Goal: Task Accomplishment & Management: Manage account settings

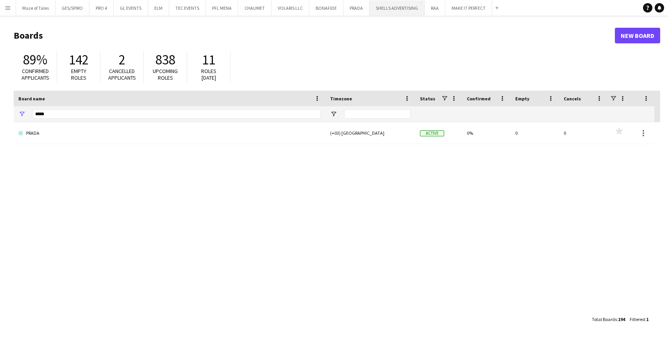
click at [389, 13] on button "SHELLS ADVERTISING Close" at bounding box center [396, 7] width 55 height 15
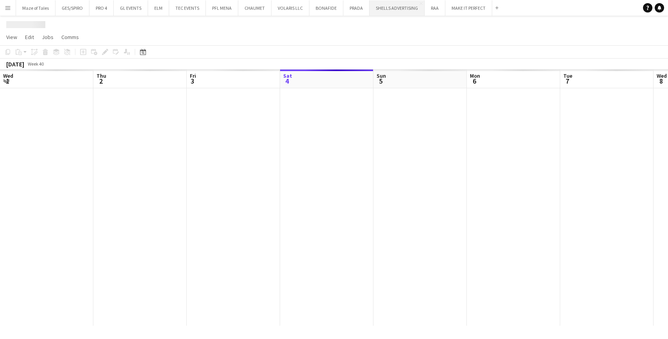
scroll to position [0, 187]
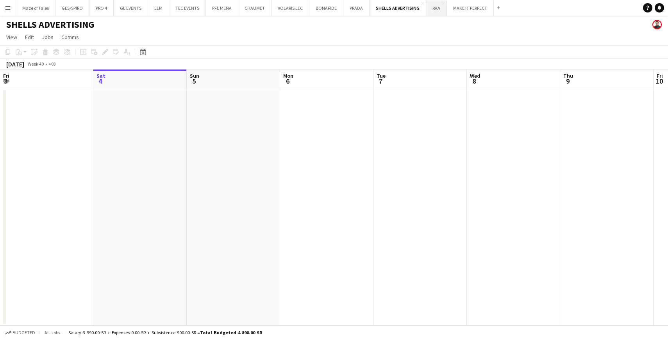
click at [438, 13] on button "RAA Close" at bounding box center [436, 7] width 21 height 15
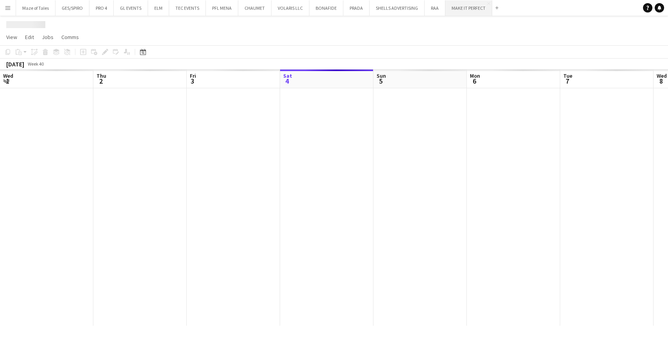
scroll to position [0, 187]
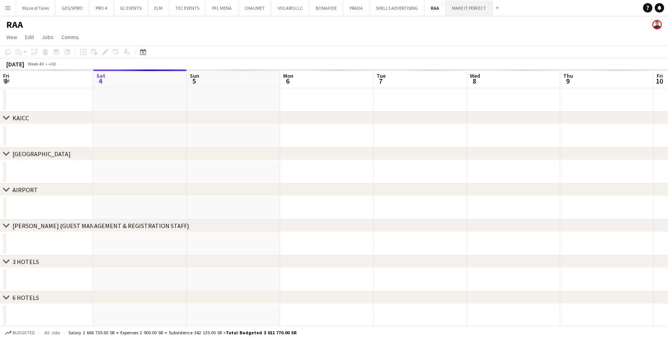
click at [462, 14] on button "MAKE IT PERFECT Close" at bounding box center [469, 7] width 47 height 15
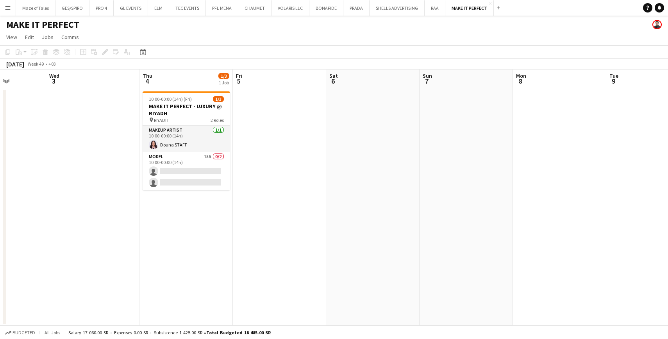
scroll to position [0, 184]
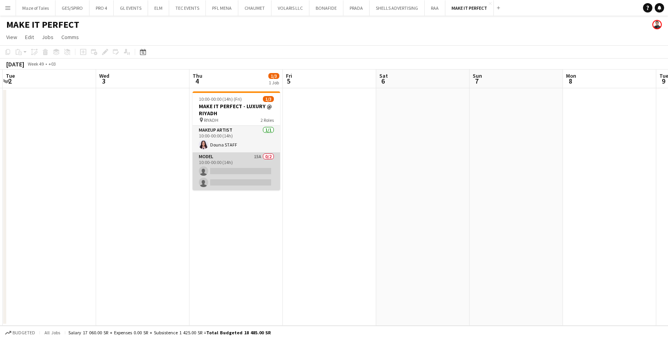
click at [260, 182] on app-card-role "Model 15A 0/2 10:00-00:00 (14h) single-neutral-actions single-neutral-actions" at bounding box center [236, 171] width 87 height 38
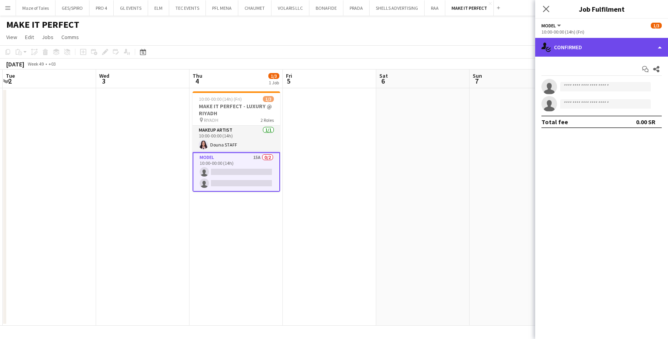
click at [624, 40] on div "single-neutral-actions-check-2 Confirmed" at bounding box center [601, 47] width 133 height 19
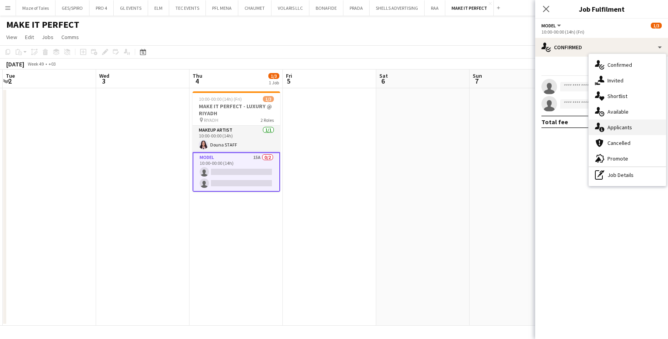
click at [634, 130] on div "single-neutral-actions-information Applicants" at bounding box center [627, 128] width 77 height 16
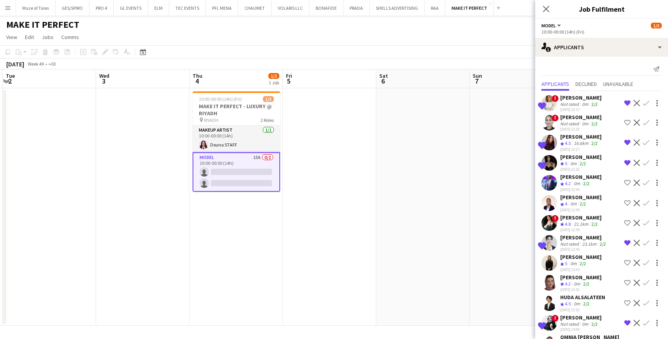
click at [590, 106] on div "2/2" at bounding box center [594, 104] width 9 height 6
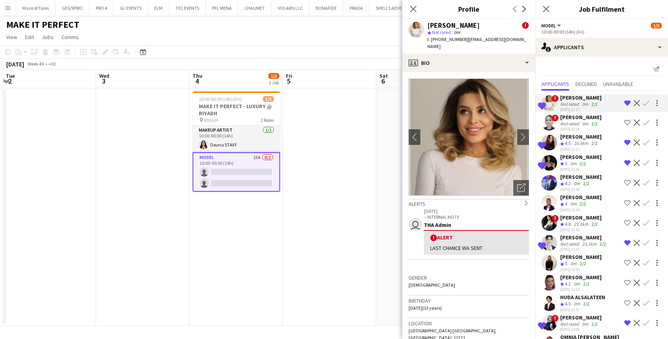
click at [578, 143] on div "16.6km" at bounding box center [581, 143] width 18 height 7
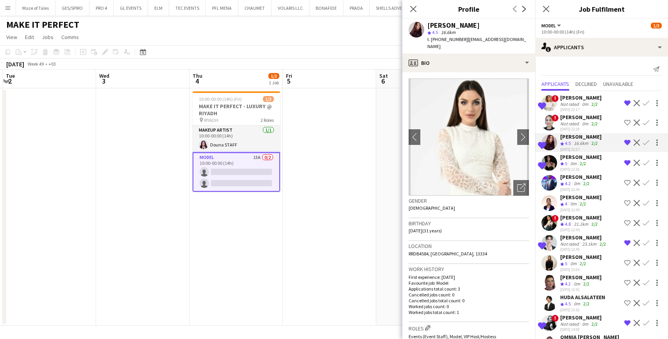
click at [576, 155] on div "[PERSON_NAME]" at bounding box center [580, 156] width 41 height 7
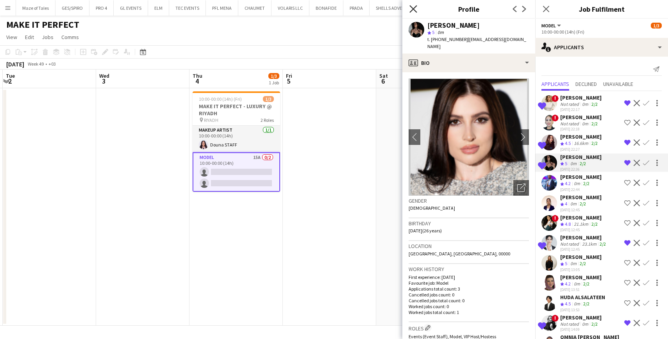
click at [413, 5] on icon "Close pop-in" at bounding box center [412, 8] width 7 height 7
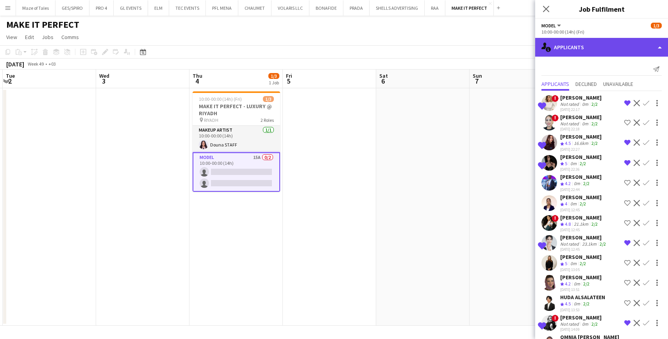
click at [603, 50] on div "single-neutral-actions-information Applicants" at bounding box center [601, 47] width 133 height 19
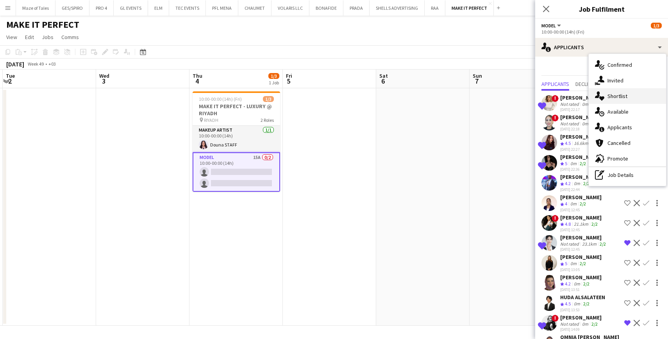
click at [623, 96] on span "Shortlist" at bounding box center [617, 96] width 20 height 7
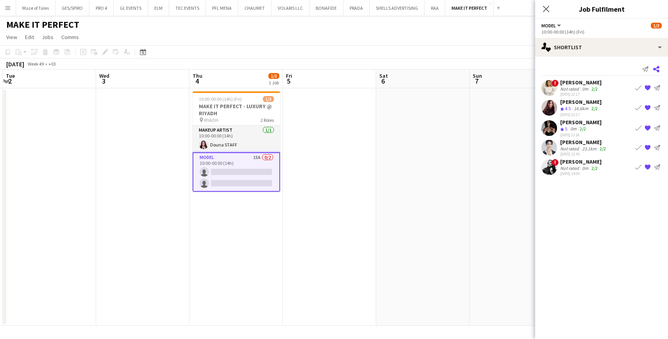
click at [659, 69] on icon "Share" at bounding box center [656, 69] width 6 height 6
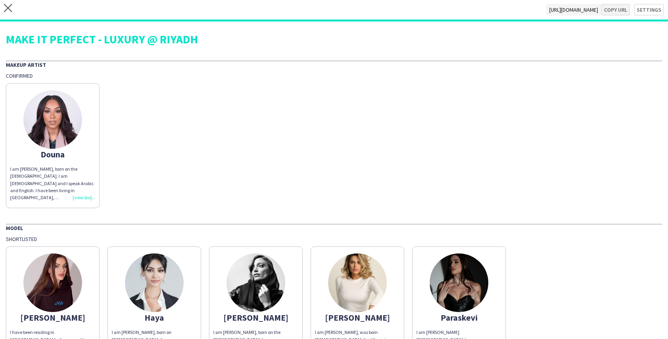
click at [621, 7] on button "Copy url" at bounding box center [615, 10] width 29 height 12
click at [8, 4] on div "close [URL][DOMAIN_NAME] Copy url Settings" at bounding box center [334, 10] width 668 height 21
click at [9, 7] on icon "close" at bounding box center [8, 8] width 8 height 8
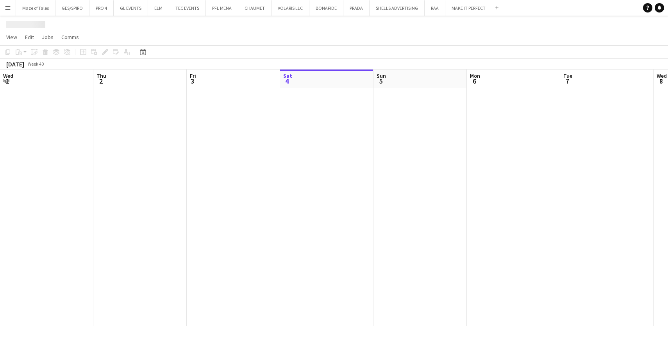
scroll to position [0, 187]
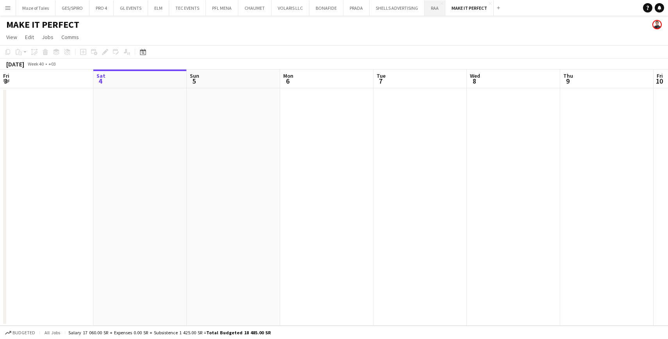
click at [439, 14] on button "RAA Close" at bounding box center [435, 7] width 21 height 15
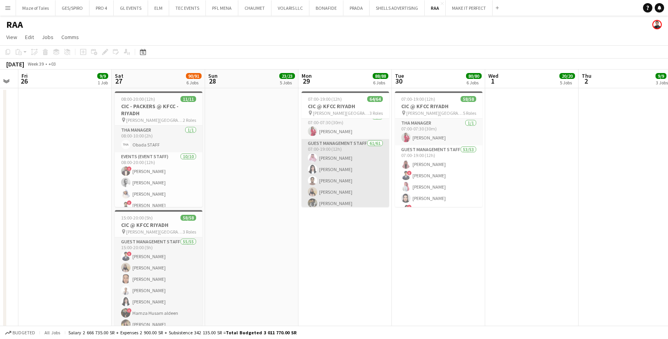
scroll to position [10, 0]
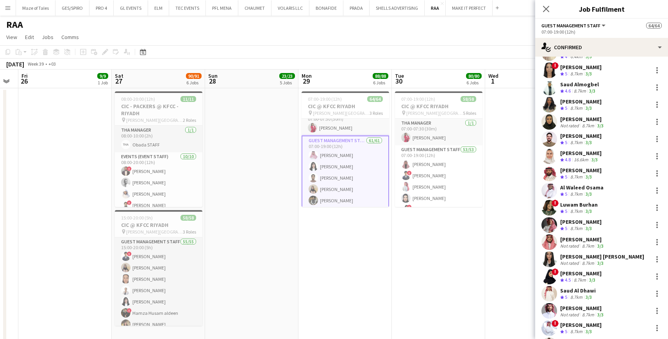
scroll to position [585, 0]
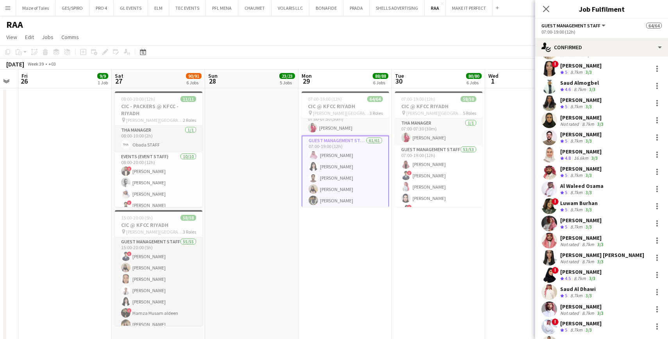
click at [577, 120] on div "[PERSON_NAME]" at bounding box center [582, 117] width 45 height 7
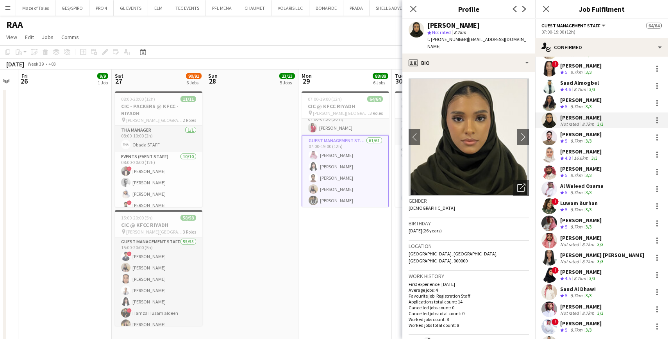
click at [449, 39] on span "t. [PHONE_NUMBER]" at bounding box center [447, 39] width 41 height 6
copy span "966566341205"
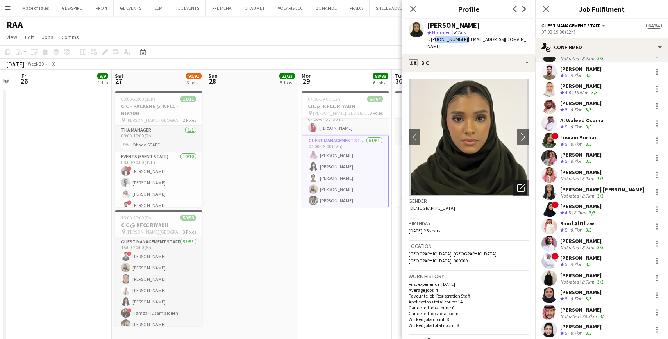
scroll to position [653, 0]
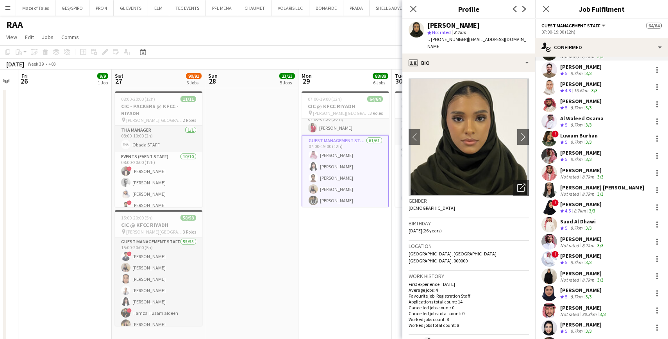
click at [580, 205] on div "[PERSON_NAME]" at bounding box center [580, 204] width 41 height 7
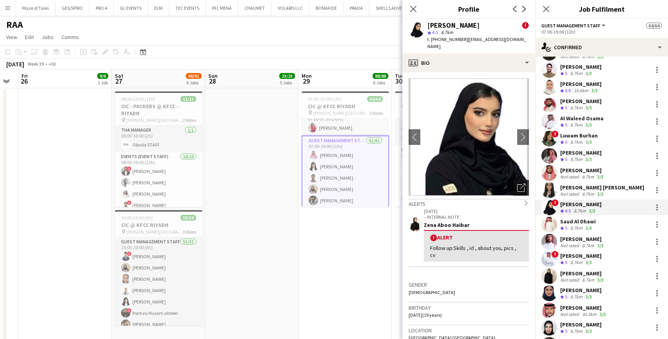
click at [521, 184] on icon "Open photos pop-in" at bounding box center [521, 188] width 8 height 8
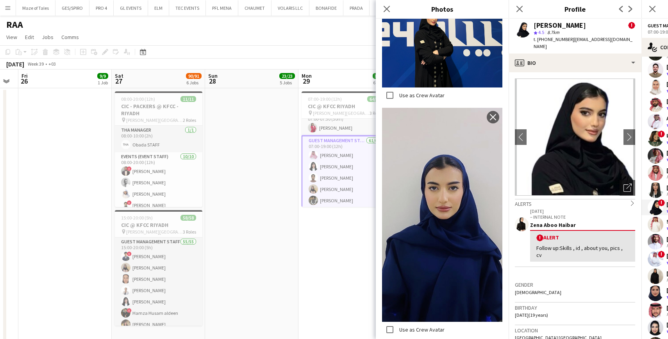
scroll to position [261, 0]
click at [387, 6] on icon "Close pop-in" at bounding box center [386, 8] width 7 height 7
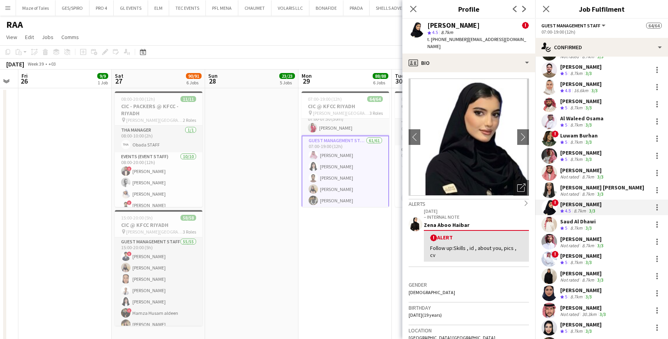
click at [592, 276] on div "[PERSON_NAME]" at bounding box center [582, 273] width 45 height 7
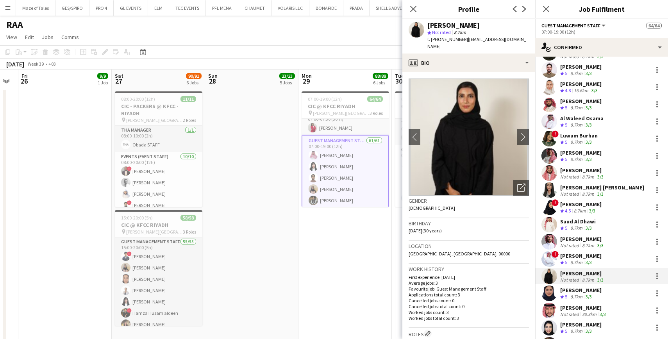
scroll to position [0, 0]
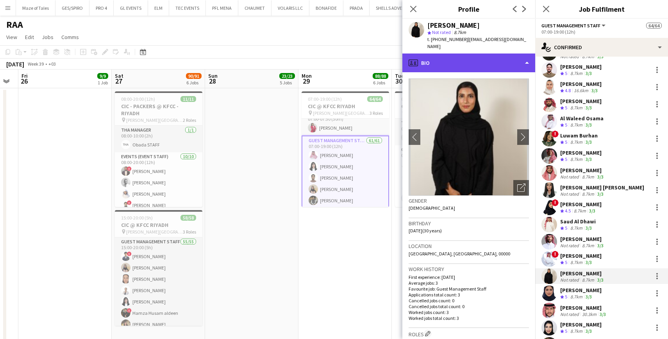
click at [485, 54] on div "profile Bio" at bounding box center [468, 63] width 133 height 19
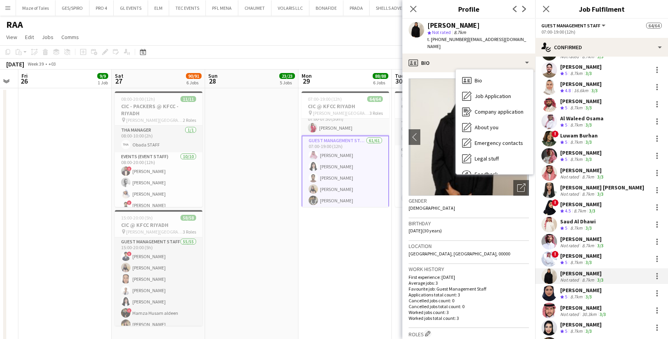
click at [444, 41] on span "t. [PHONE_NUMBER]" at bounding box center [447, 39] width 41 height 6
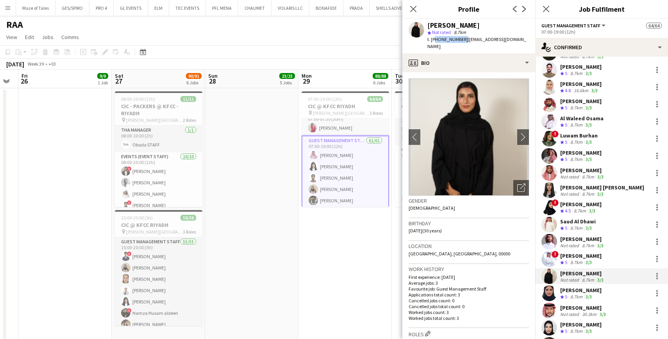
copy span "966595075706"
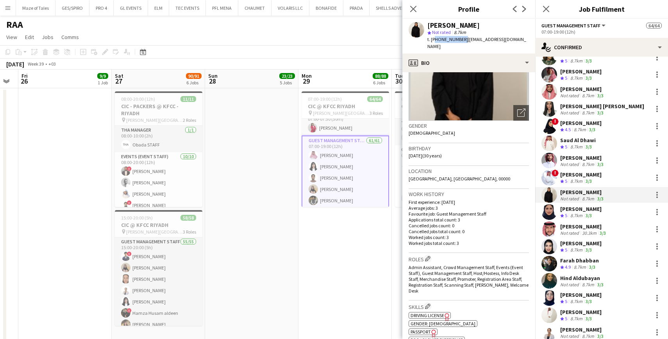
scroll to position [737, 0]
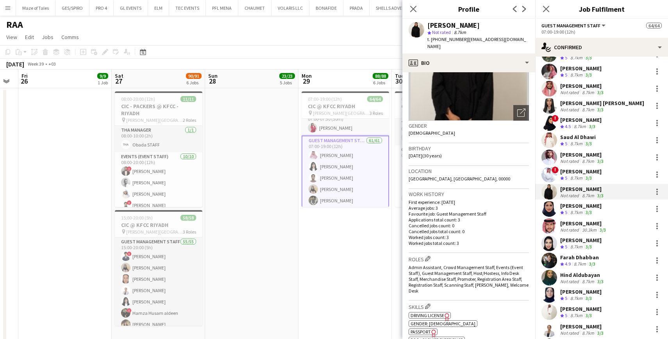
click at [582, 203] on div "[PERSON_NAME]" at bounding box center [580, 205] width 41 height 7
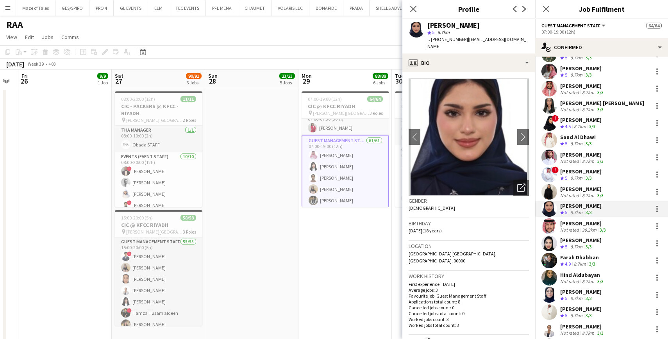
click at [588, 228] on div "30.3km" at bounding box center [589, 230] width 18 height 6
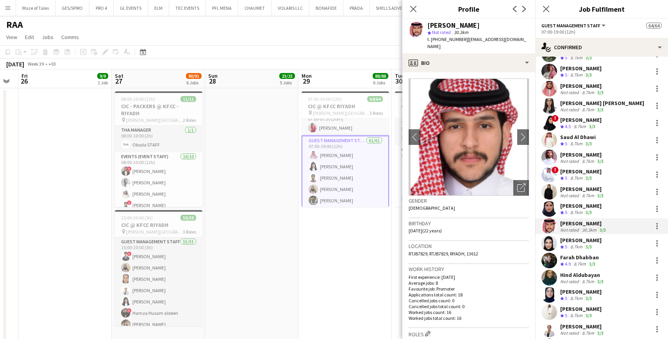
click at [593, 240] on div "[PERSON_NAME]" at bounding box center [580, 240] width 41 height 7
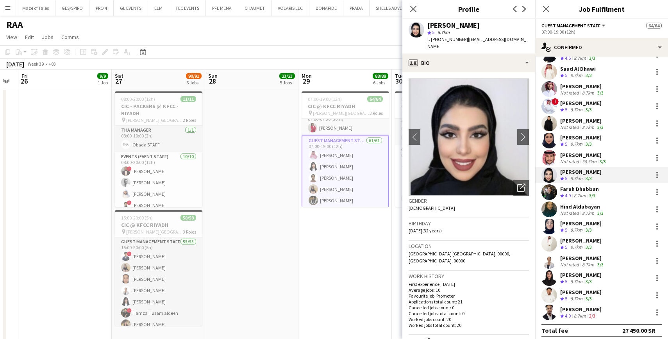
scroll to position [807, 0]
click at [591, 222] on div "[PERSON_NAME]" at bounding box center [580, 222] width 41 height 7
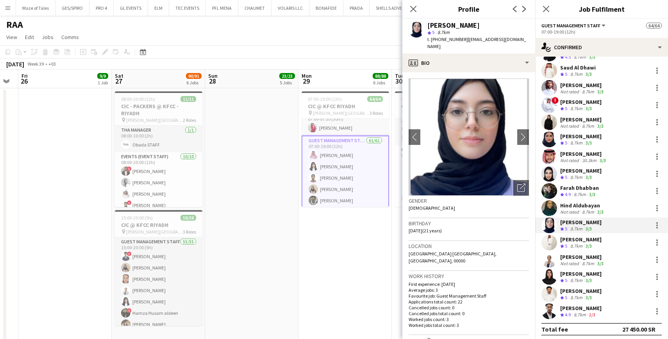
click at [585, 207] on div "Hind Aldubayan" at bounding box center [582, 205] width 45 height 7
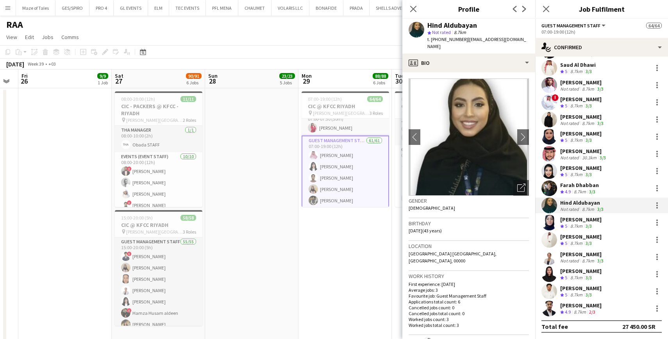
scroll to position [809, 0]
click at [580, 276] on div "8.7km" at bounding box center [576, 278] width 15 height 7
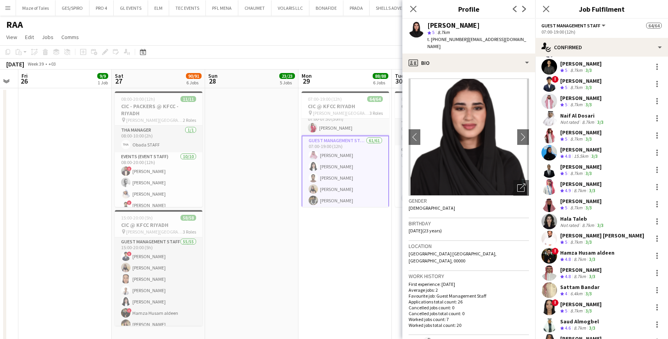
scroll to position [333, 0]
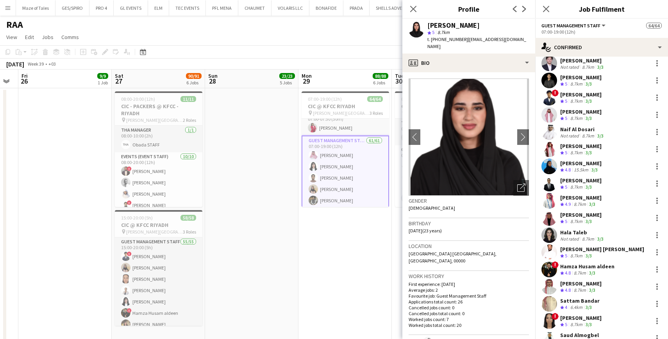
click at [585, 236] on div "8.7km" at bounding box center [587, 239] width 15 height 6
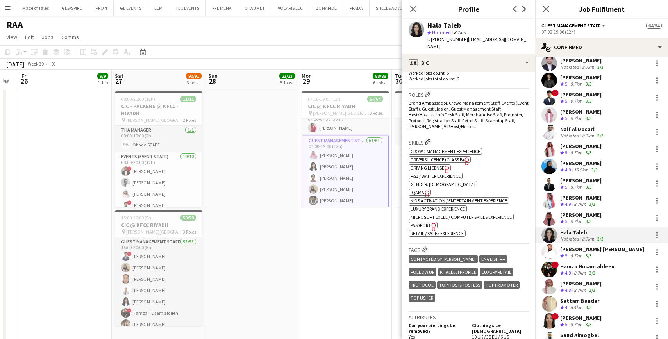
scroll to position [234, 0]
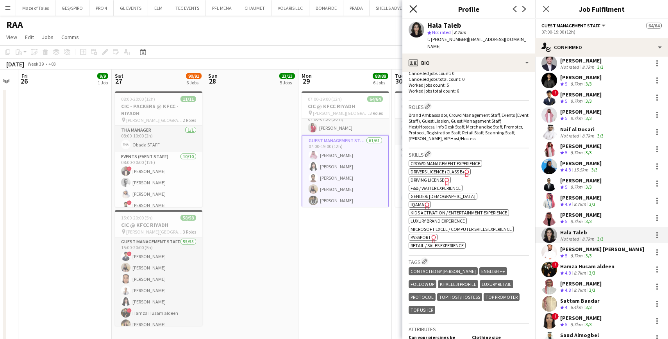
click at [414, 9] on icon "Close pop-in" at bounding box center [412, 8] width 7 height 7
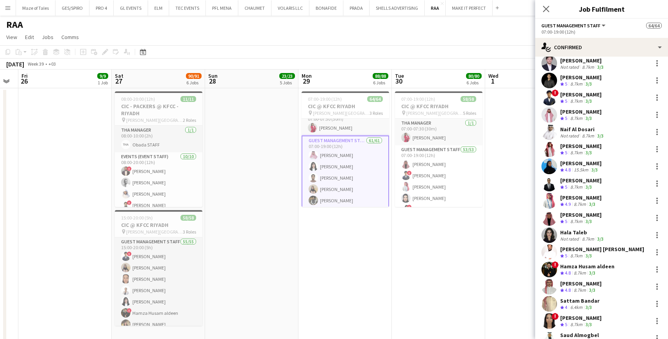
click at [590, 165] on div "[PERSON_NAME]" at bounding box center [580, 163] width 41 height 7
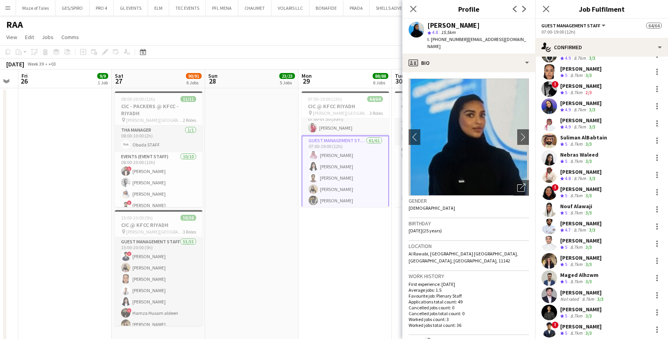
scroll to position [95, 0]
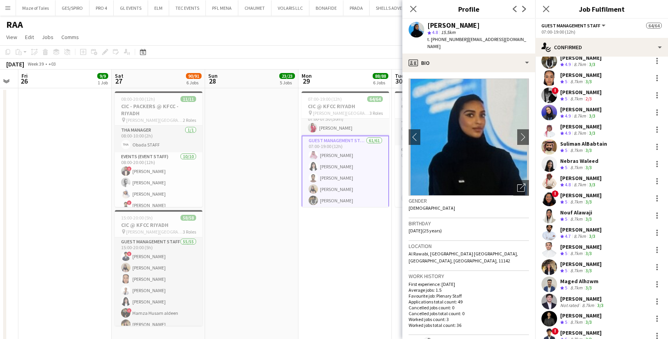
click at [603, 216] on div "[PERSON_NAME] Crew rating 5 8.7km 3/3" at bounding box center [601, 216] width 133 height 16
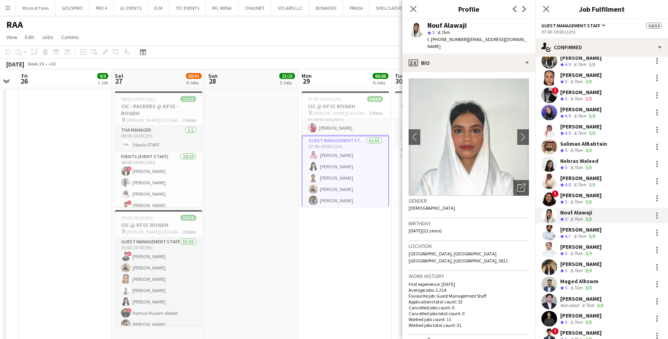
scroll to position [0, 0]
click at [443, 41] on span "t. [PHONE_NUMBER]" at bounding box center [447, 39] width 41 height 6
copy span "966555918816"
click at [413, 9] on icon at bounding box center [412, 8] width 7 height 7
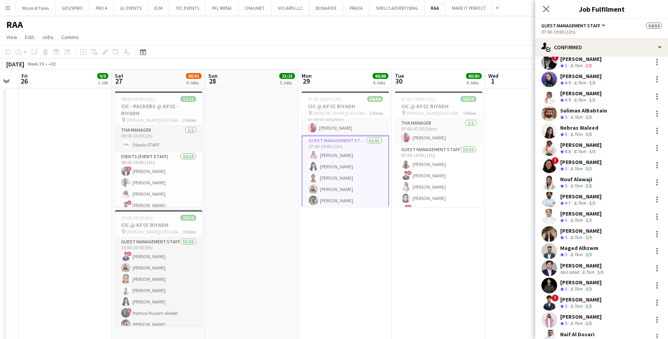
scroll to position [134, 0]
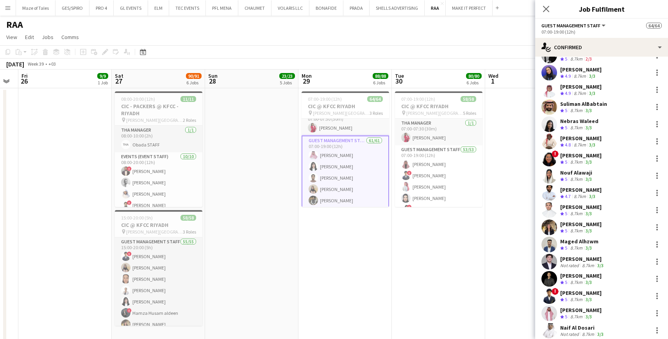
click at [582, 107] on div "8.7km" at bounding box center [576, 110] width 15 height 7
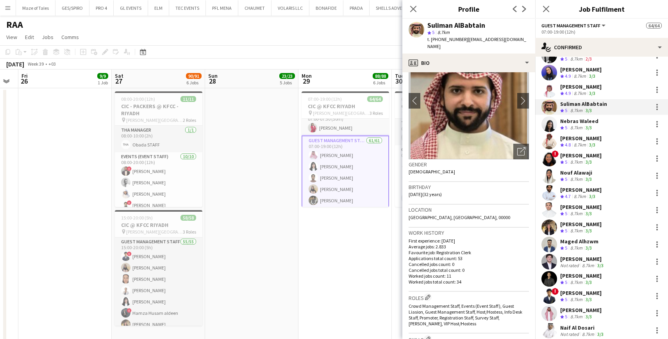
scroll to position [36, 0]
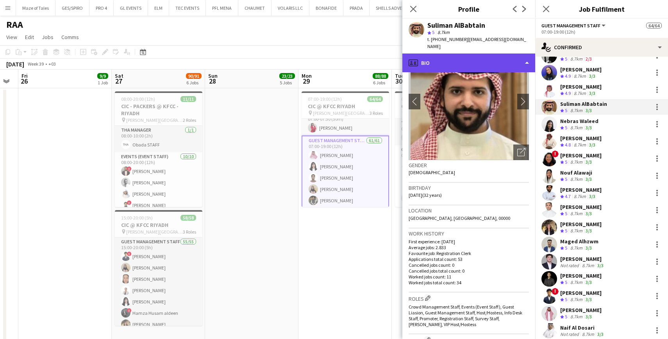
click at [473, 54] on div "profile Bio" at bounding box center [468, 63] width 133 height 19
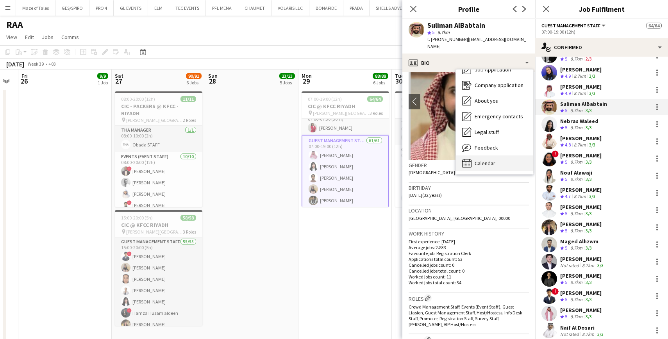
scroll to position [27, 0]
click at [489, 160] on span "Calendar" at bounding box center [485, 163] width 21 height 7
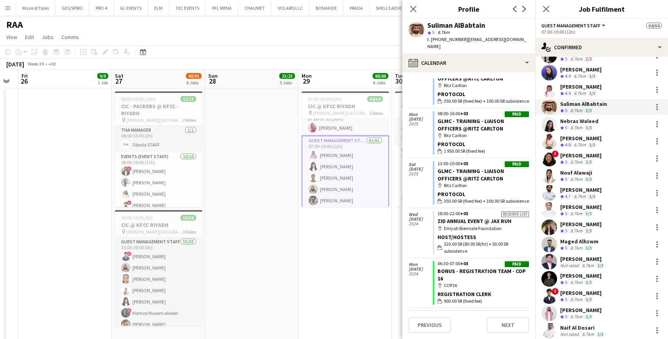
scroll to position [1153, 0]
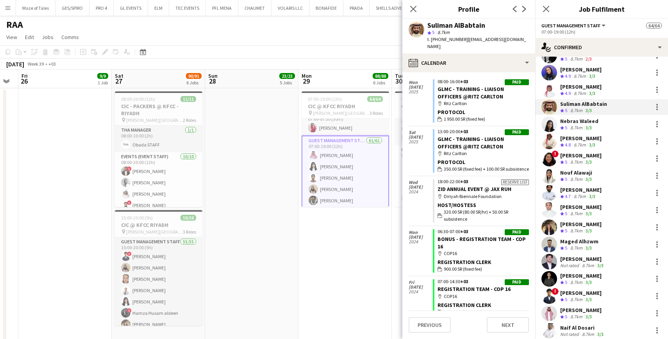
click at [574, 173] on div "Nouf Alawaji" at bounding box center [576, 172] width 33 height 7
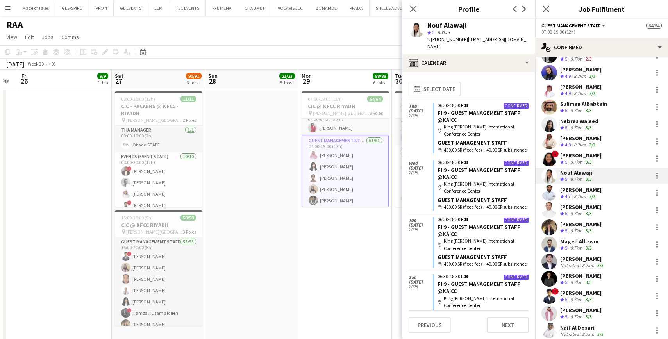
click at [573, 158] on div "[PERSON_NAME]" at bounding box center [580, 155] width 41 height 7
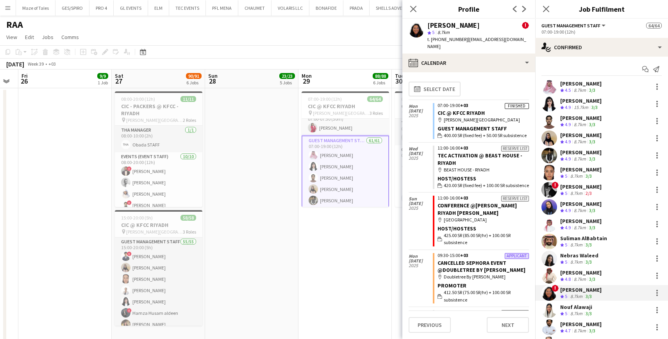
scroll to position [0, 0]
click at [582, 84] on div "[PERSON_NAME]" at bounding box center [580, 83] width 41 height 7
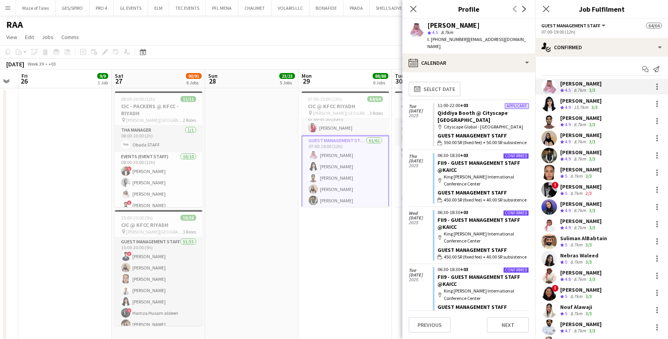
click at [587, 127] on div "8.7km" at bounding box center [579, 124] width 15 height 7
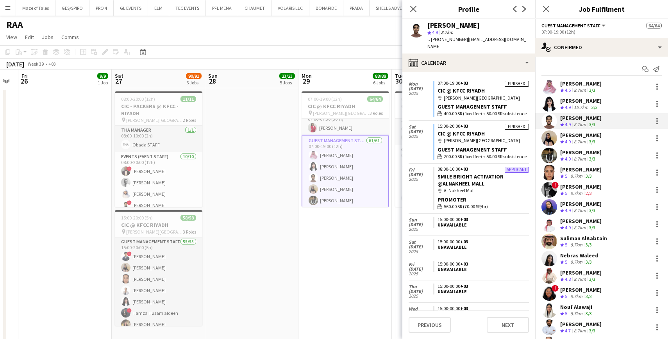
scroll to position [116, 0]
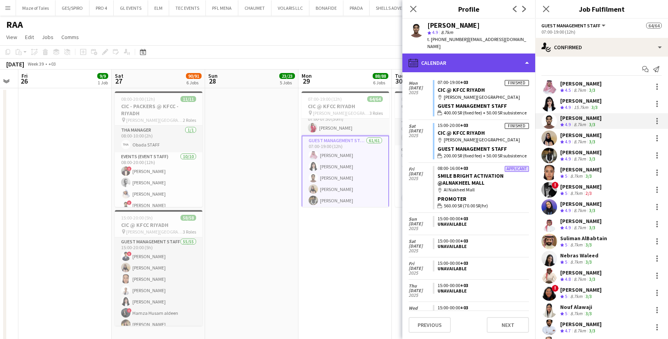
click at [479, 61] on div "calendar-full Calendar" at bounding box center [468, 63] width 133 height 19
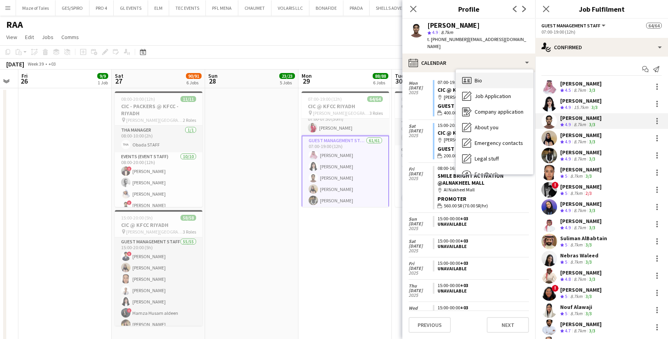
click at [483, 74] on div "Bio Bio" at bounding box center [494, 81] width 77 height 16
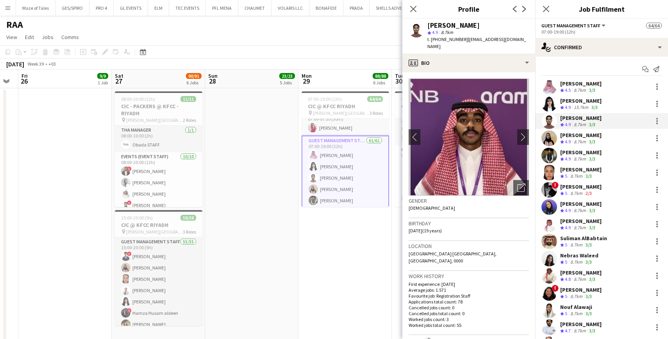
scroll to position [0, 0]
click at [415, 9] on icon "Close pop-in" at bounding box center [412, 8] width 7 height 7
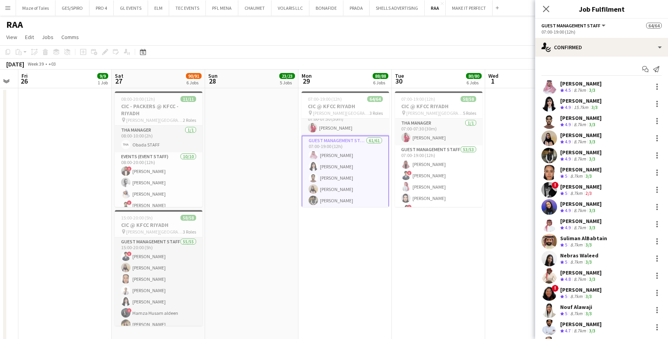
click at [7, 11] on button "Menu" at bounding box center [8, 8] width 16 height 16
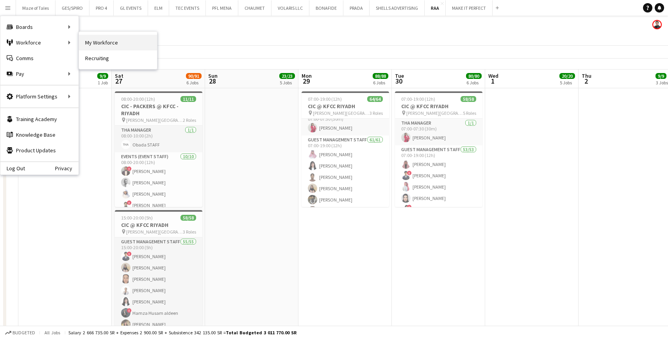
click at [97, 43] on link "My Workforce" at bounding box center [118, 43] width 78 height 16
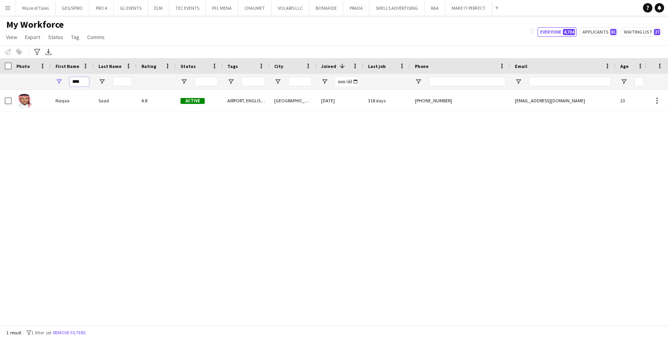
drag, startPoint x: 85, startPoint y: 82, endPoint x: 46, endPoint y: 81, distance: 39.1
click at [48, 81] on div "****" at bounding box center [398, 82] width 796 height 16
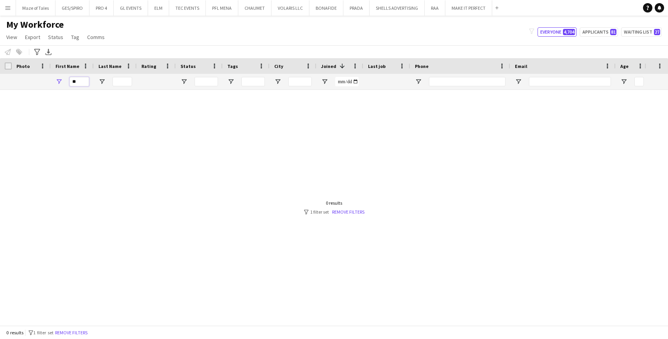
type input "*"
click at [123, 80] on input "Last Name Filter Input" at bounding box center [122, 81] width 20 height 9
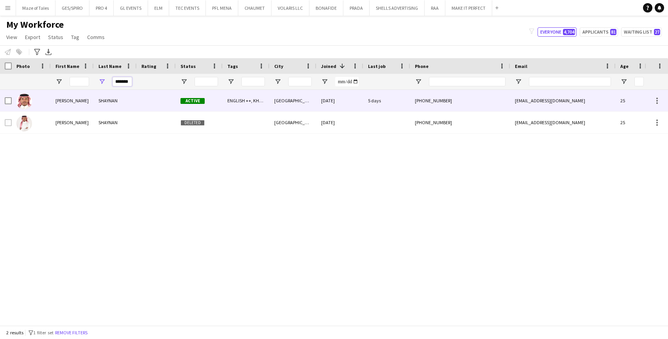
type input "*******"
click at [120, 107] on div "SHAYNAN" at bounding box center [115, 100] width 43 height 21
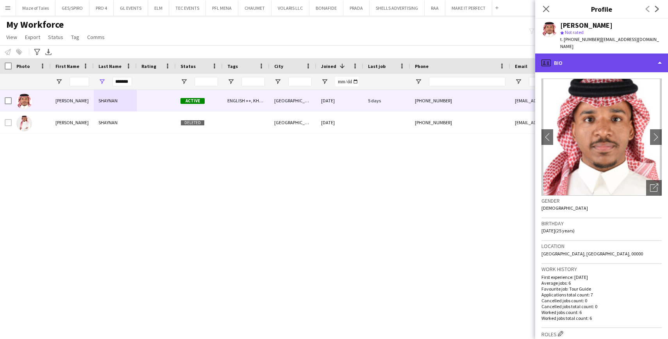
click at [594, 54] on div "profile Bio" at bounding box center [601, 63] width 133 height 19
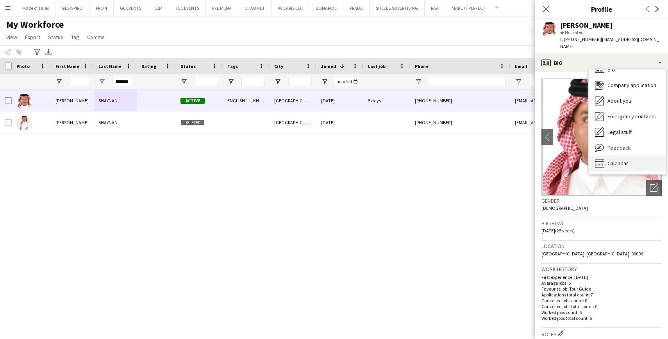
scroll to position [11, 0]
click at [618, 160] on span "Calendar" at bounding box center [617, 163] width 21 height 7
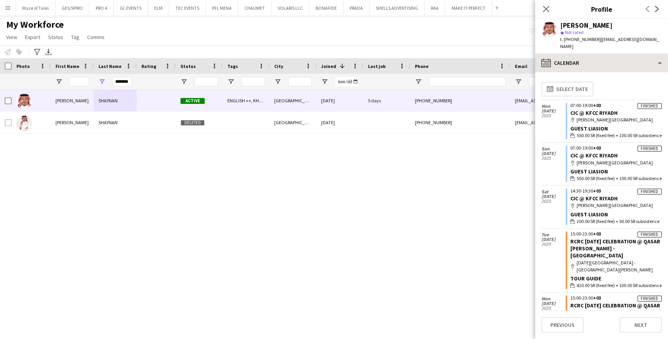
scroll to position [0, 0]
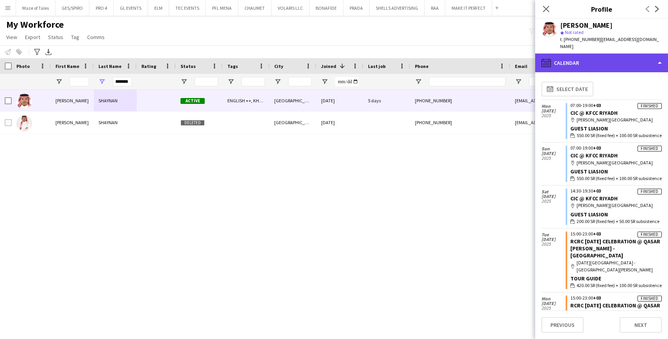
click at [600, 56] on div "calendar-full Calendar" at bounding box center [601, 63] width 133 height 19
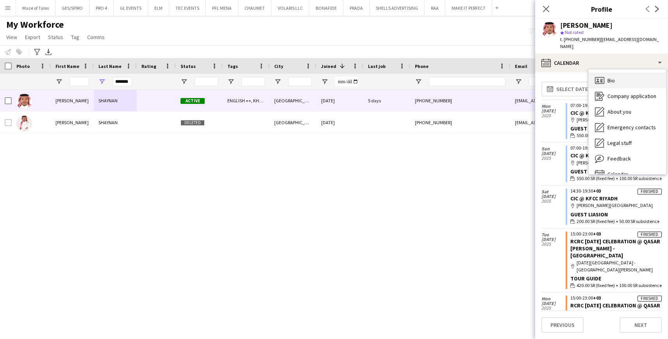
scroll to position [0, 0]
click at [618, 79] on div "Bio Bio" at bounding box center [627, 81] width 77 height 16
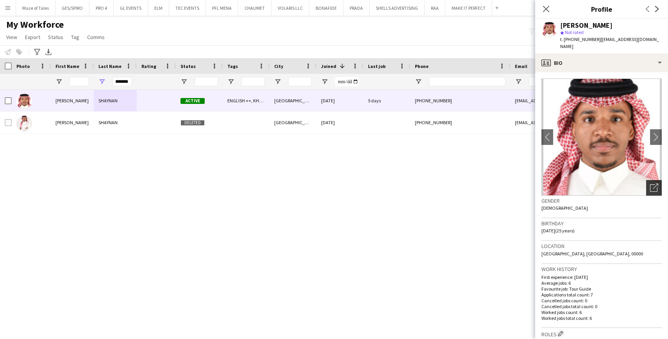
click at [656, 184] on icon "Open photos pop-in" at bounding box center [654, 188] width 8 height 8
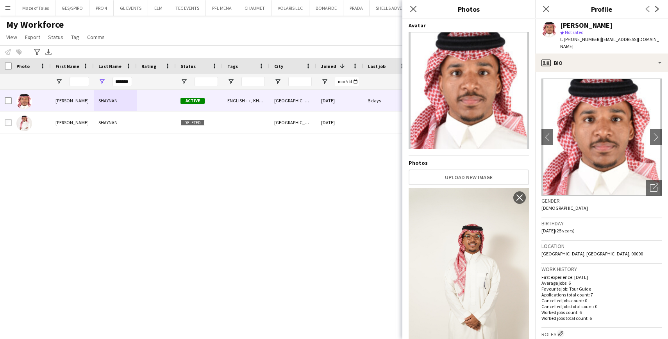
scroll to position [0, 0]
click at [412, 12] on icon "Close pop-in" at bounding box center [412, 8] width 7 height 7
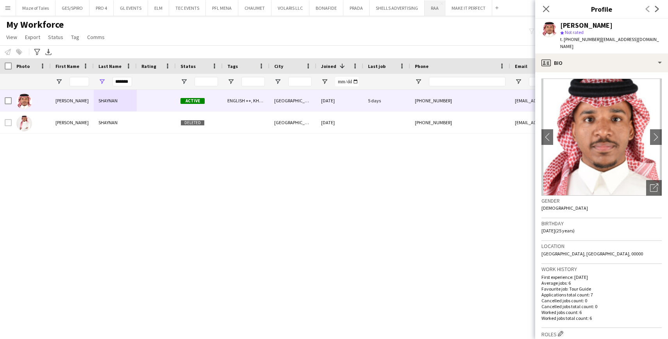
click at [434, 10] on button "RAA Close" at bounding box center [435, 7] width 21 height 15
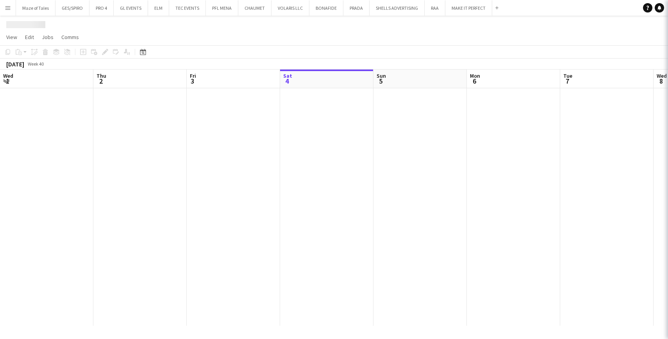
scroll to position [0, 187]
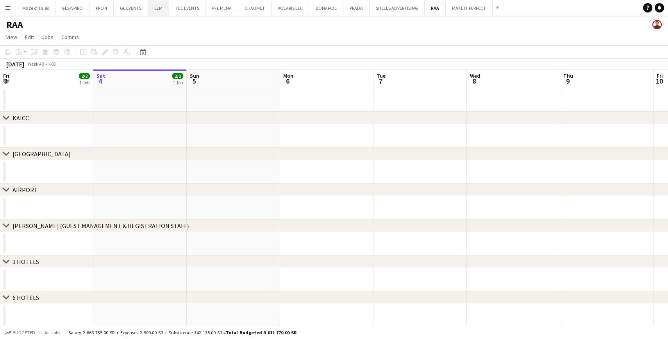
click at [159, 12] on button "ELM Close" at bounding box center [158, 7] width 21 height 15
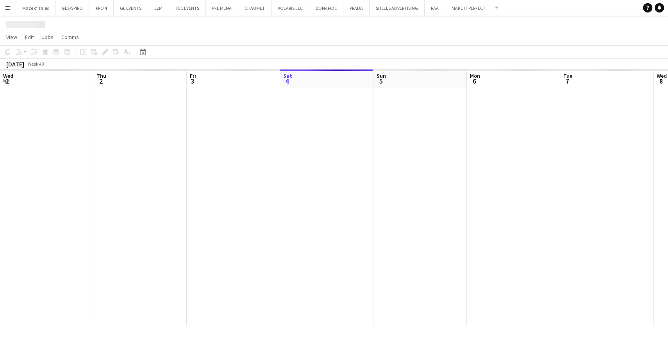
scroll to position [0, 187]
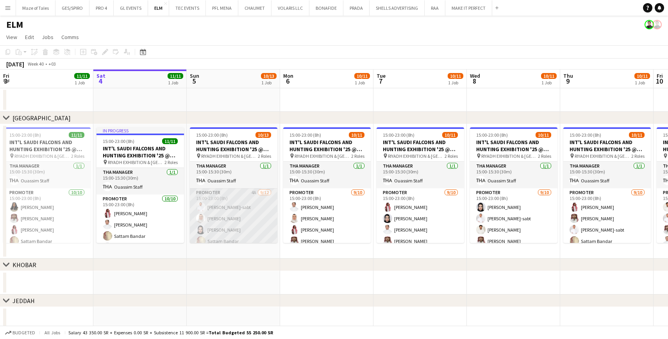
click at [264, 224] on app-card-role "Promoter 4A [DATE] 15:00-23:00 (8h) [PERSON_NAME]-sabt [PERSON_NAME] Sattam Ban…" at bounding box center [233, 263] width 87 height 151
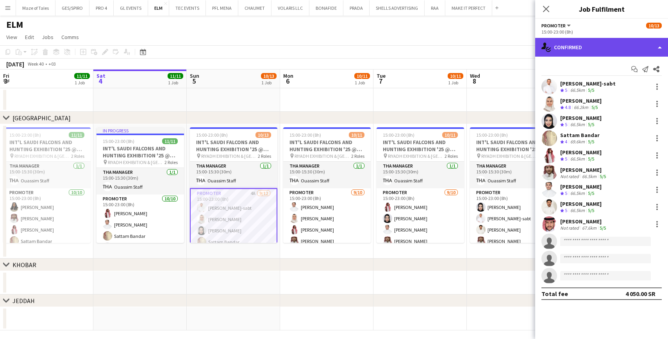
click at [618, 49] on div "single-neutral-actions-check-2 Confirmed" at bounding box center [601, 47] width 133 height 19
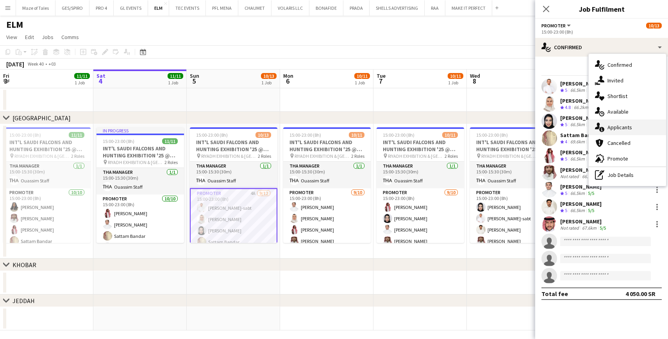
click at [635, 125] on div "single-neutral-actions-information Applicants" at bounding box center [627, 128] width 77 height 16
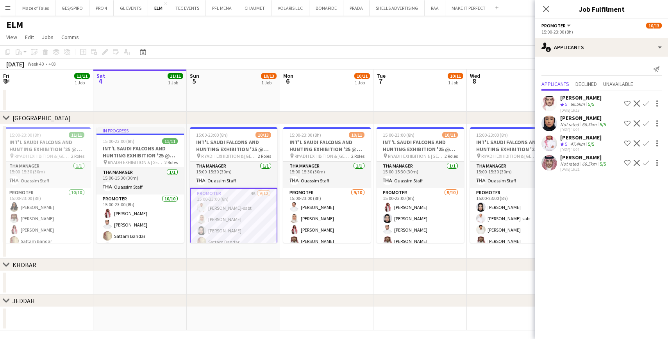
click at [582, 102] on div "66.5km" at bounding box center [578, 104] width 18 height 7
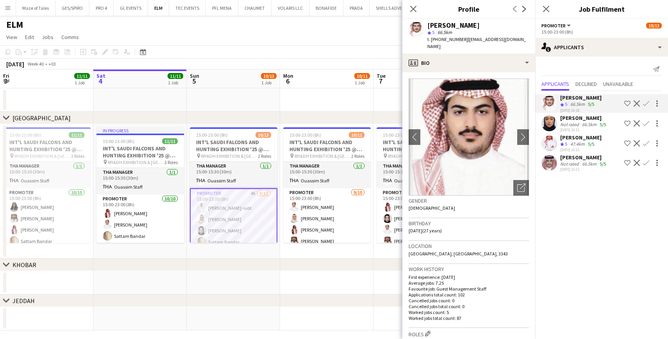
click at [587, 122] on div "66.5km" at bounding box center [589, 124] width 18 height 6
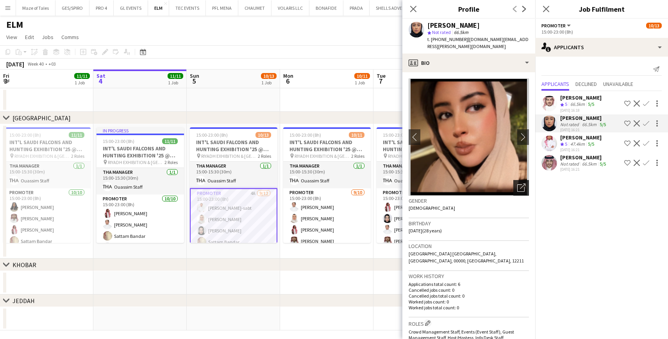
click at [526, 187] on div "Open photos pop-in" at bounding box center [521, 188] width 16 height 16
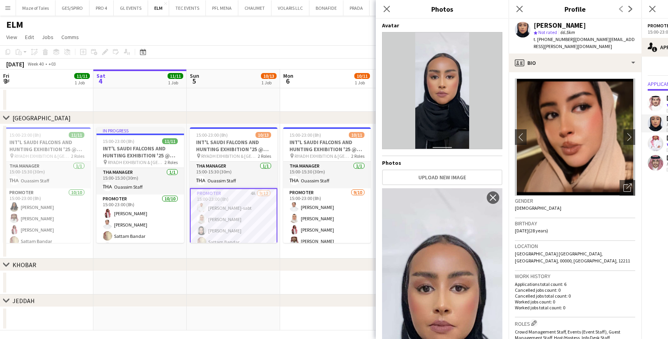
scroll to position [0, 0]
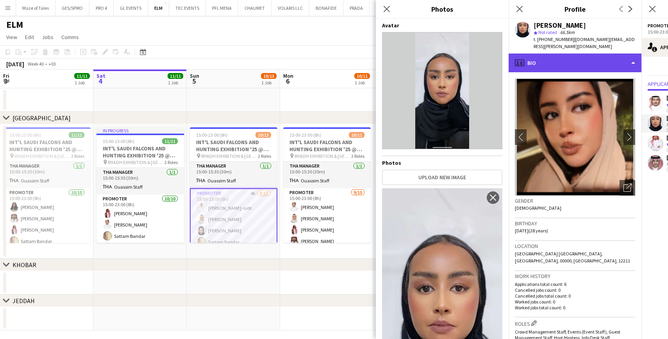
click at [552, 61] on div "profile Bio" at bounding box center [575, 63] width 133 height 19
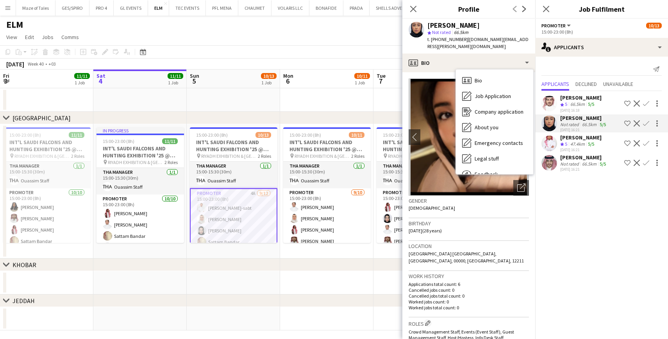
click at [570, 219] on mat-expansion-panel "users2 Applicants Send notification Applicants Declined Unavailable Zaid Altowa…" at bounding box center [601, 198] width 133 height 282
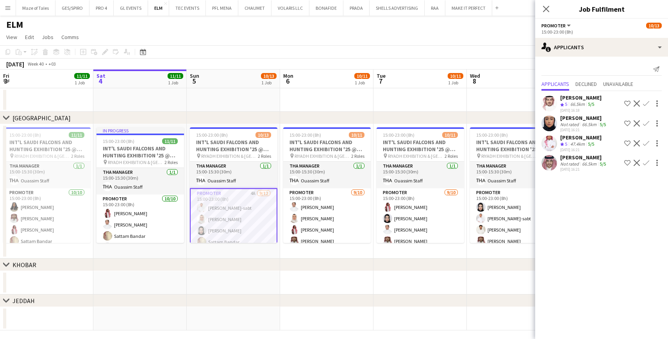
click at [578, 155] on div "[PERSON_NAME]" at bounding box center [583, 157] width 47 height 7
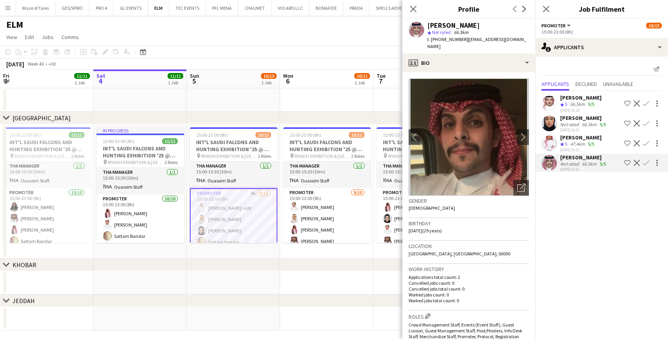
click at [578, 156] on div "[PERSON_NAME]" at bounding box center [583, 157] width 47 height 7
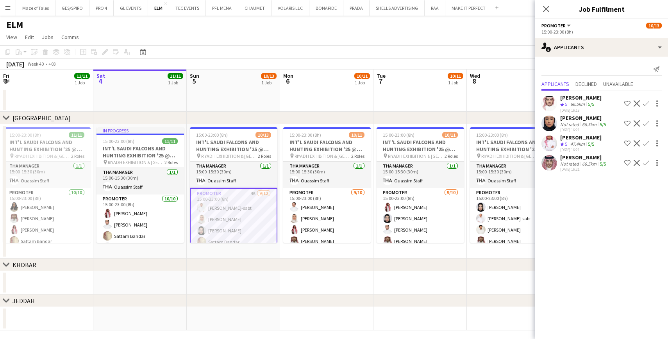
click at [579, 145] on div "47.4km" at bounding box center [578, 144] width 18 height 7
